Goal: Find specific page/section: Find specific page/section

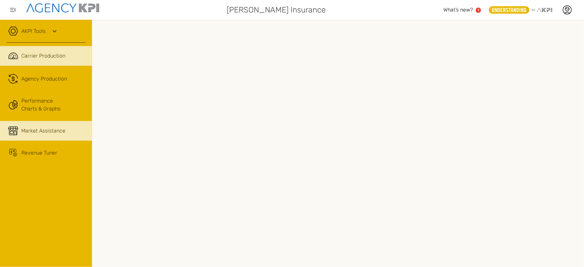
click at [57, 127] on span "Market Assistance" at bounding box center [43, 131] width 44 height 8
